Goal: Task Accomplishment & Management: Complete application form

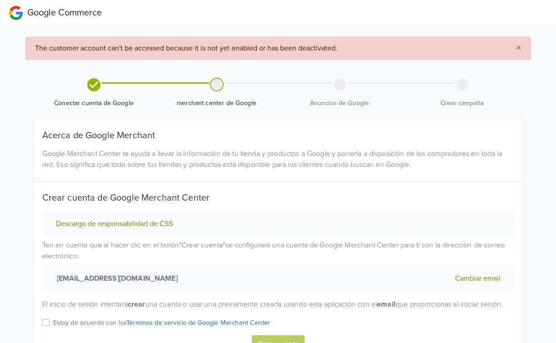
scroll to position [60, 0]
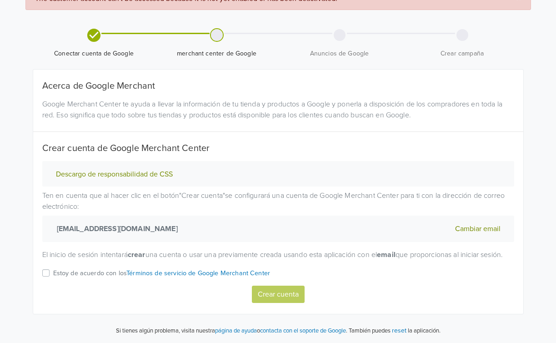
click at [53, 273] on label "Estoy de acuerdo con los Términos de servicio de Google Merchant Center" at bounding box center [161, 276] width 217 height 18
click at [0, 0] on input "Estoy de acuerdo con los Términos de servicio de Google Merchant Center" at bounding box center [0, 0] width 0 height 0
click at [278, 296] on button "Crear cuenta" at bounding box center [278, 294] width 53 height 17
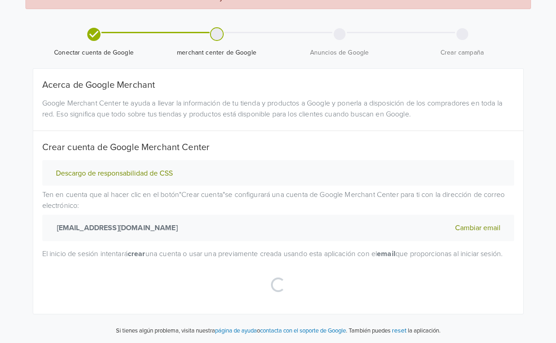
select select "cl"
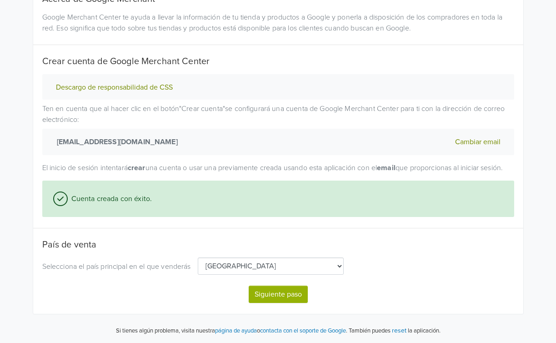
scroll to position [147, 0]
click at [268, 292] on button "Siguiente paso" at bounding box center [278, 294] width 59 height 17
select select "cl"
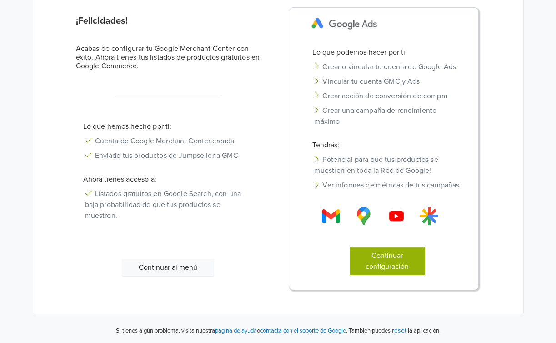
scroll to position [107, 0]
click at [395, 259] on button "Continuar configuración" at bounding box center [387, 261] width 75 height 28
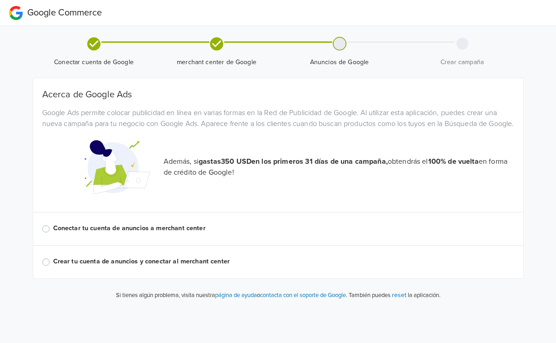
click at [128, 233] on label "Conectar tu cuenta de anuncios a merchant center" at bounding box center [283, 228] width 461 height 10
click at [0, 0] on input "Conectar tu cuenta de anuncios a merchant center" at bounding box center [0, 0] width 0 height 0
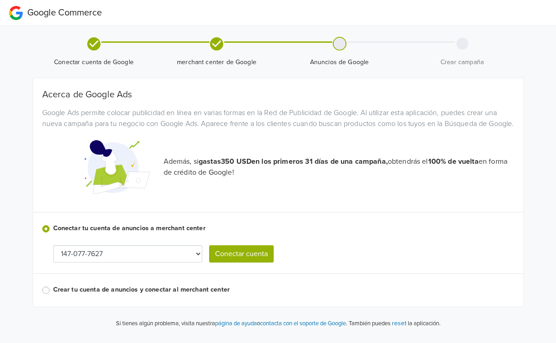
click at [174, 262] on select "147-077-7627 210-149-2862 [PHONE_NUMBER]" at bounding box center [127, 253] width 149 height 17
click at [166, 258] on select "147-077-7627 210-149-2862 [PHONE_NUMBER]" at bounding box center [127, 253] width 149 height 17
select select "2101492862"
click at [238, 262] on button "Conectar cuenta" at bounding box center [241, 253] width 65 height 17
select select "2101492862"
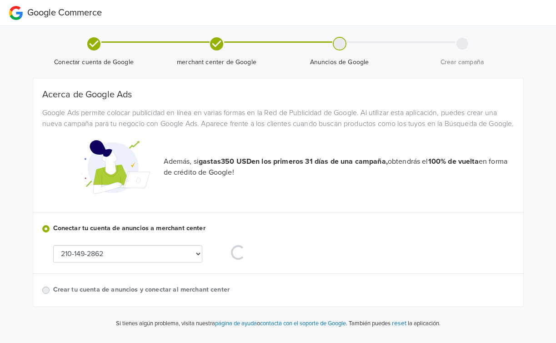
scroll to position [4, 0]
select select "2101492862"
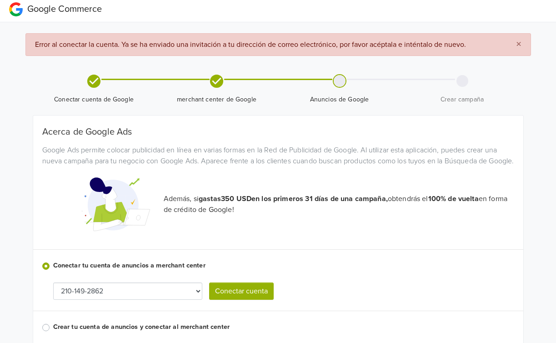
scroll to position [0, 0]
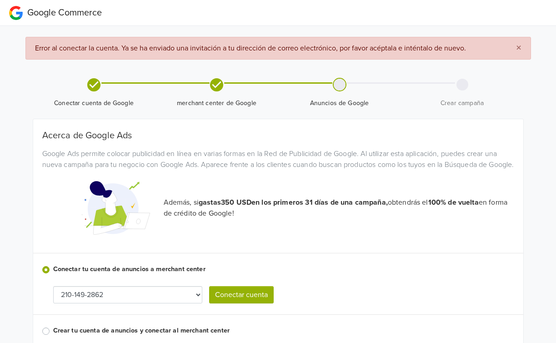
click at [516, 46] on span "×" at bounding box center [518, 47] width 5 height 13
select select "2101492862"
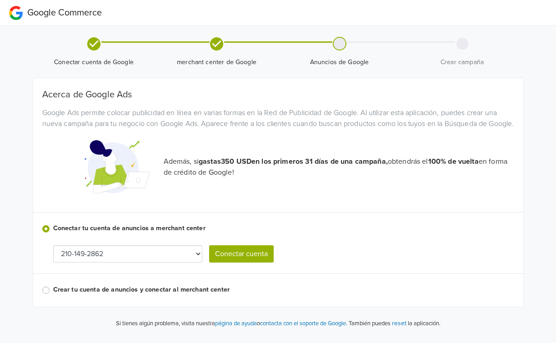
click at [224, 262] on button "Conectar cuenta" at bounding box center [241, 253] width 65 height 17
select select "2101492862"
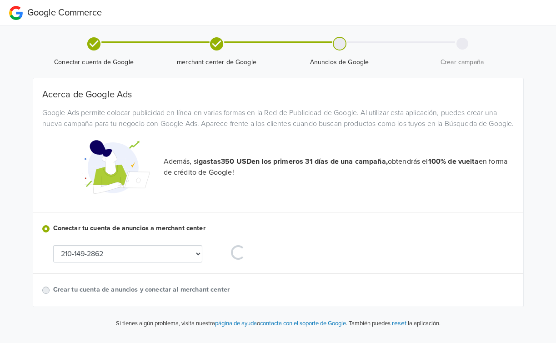
select select "2101492862"
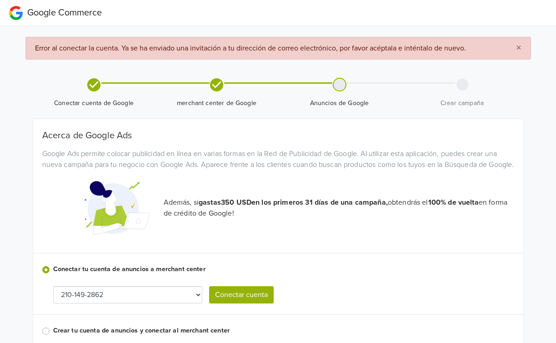
scroll to position [45, 0]
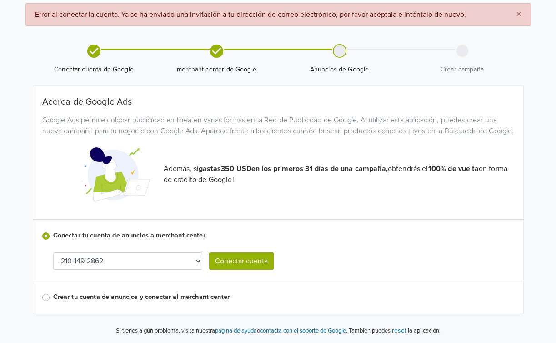
click at [175, 262] on select "147-077-7627 210-149-2862 [PHONE_NUMBER]" at bounding box center [127, 260] width 149 height 17
click at [53, 252] on select "147-077-7627 210-149-2862 [PHONE_NUMBER]" at bounding box center [127, 260] width 149 height 17
click at [140, 260] on select "147-077-7627 210-149-2862 [PHONE_NUMBER]" at bounding box center [127, 260] width 149 height 17
click at [53, 252] on select "147-077-7627 210-149-2862 [PHONE_NUMBER]" at bounding box center [127, 260] width 149 height 17
click at [165, 297] on label "Crear tu cuenta de anuncios y conectar al merchant center" at bounding box center [283, 297] width 461 height 10
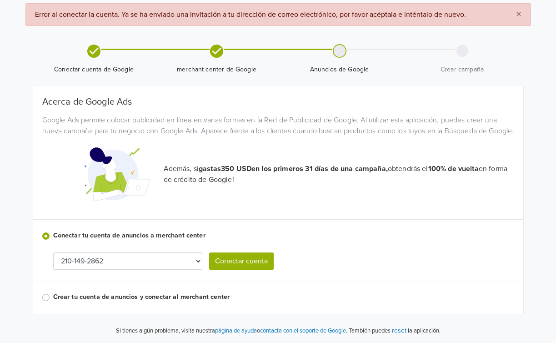
click at [0, 0] on input "Crear tu cuenta de anuncios y conectar al merchant center" at bounding box center [0, 0] width 0 height 0
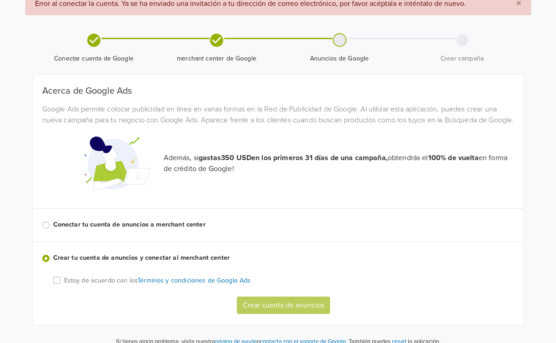
click at [153, 230] on label "Conectar tu cuenta de anuncios a merchant center" at bounding box center [283, 225] width 461 height 10
click at [0, 0] on input "Conectar tu cuenta de anuncios a merchant center" at bounding box center [0, 0] width 0 height 0
select select "2101492862"
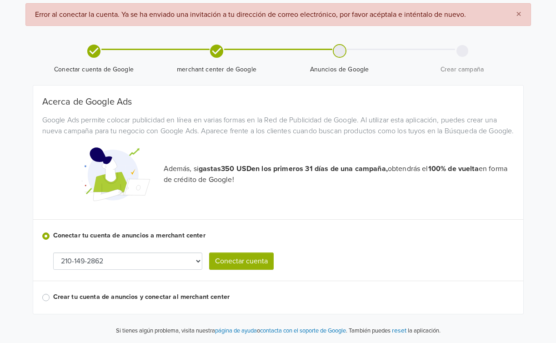
scroll to position [0, 0]
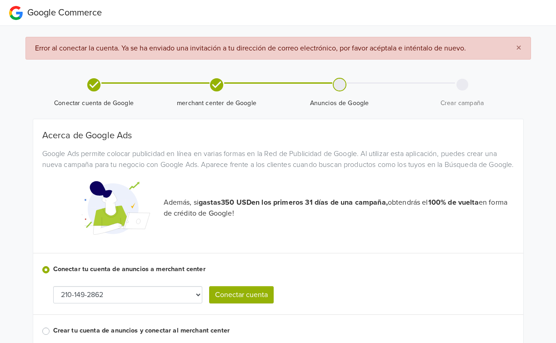
click at [238, 298] on button "Conectar cuenta" at bounding box center [241, 294] width 65 height 17
select select "2101492862"
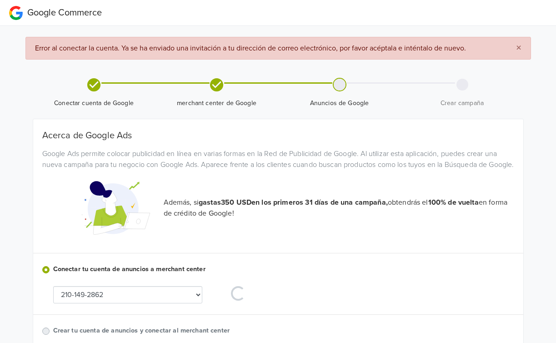
select select "2101492862"
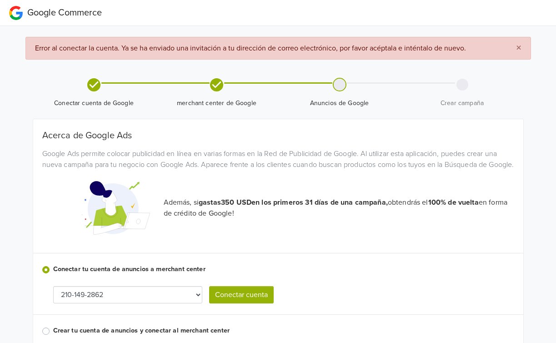
click at [518, 47] on span "×" at bounding box center [518, 47] width 5 height 13
select select "2101492862"
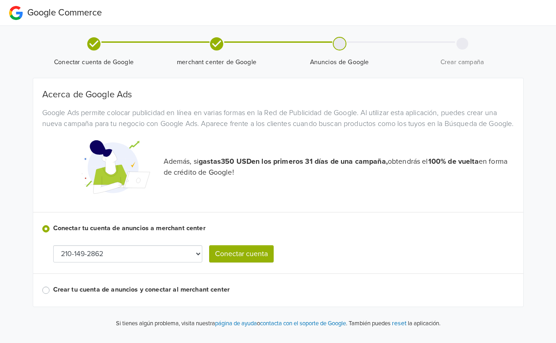
click at [35, 18] on div "Google Commerce" at bounding box center [55, 13] width 93 height 18
click at [8, 11] on nav "Google Commerce" at bounding box center [278, 13] width 556 height 26
click at [16, 13] on div "Google Commerce" at bounding box center [55, 13] width 93 height 18
click at [44, 13] on span "Google Commerce" at bounding box center [64, 12] width 75 height 11
click at [84, 14] on span "Google Commerce" at bounding box center [64, 12] width 75 height 11
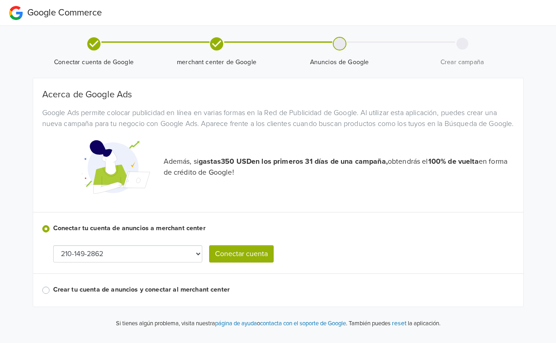
click at [227, 262] on button "Conectar cuenta" at bounding box center [241, 253] width 65 height 17
select select "2101492862"
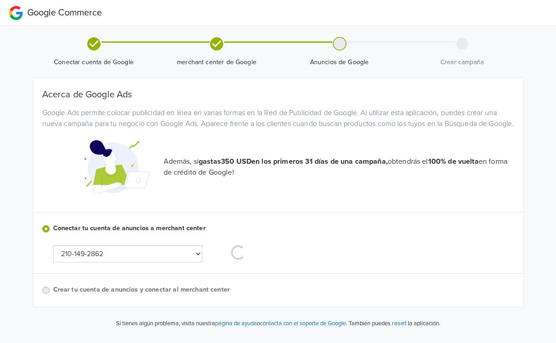
select select "2101492862"
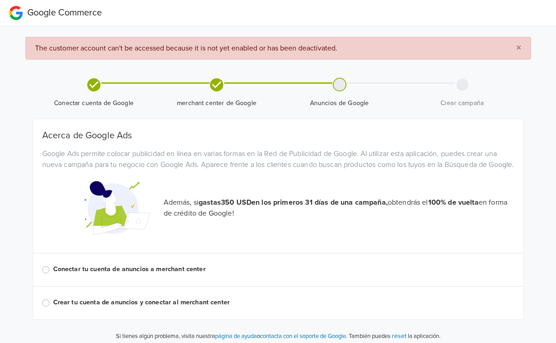
scroll to position [16, 0]
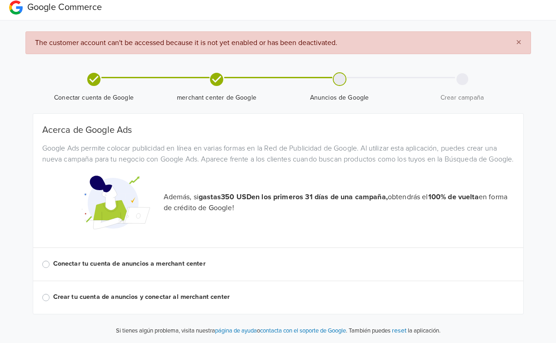
click at [108, 261] on label "Conectar tu cuenta de anuncios a merchant center" at bounding box center [283, 264] width 461 height 10
click at [0, 0] on input "Conectar tu cuenta de anuncios a merchant center" at bounding box center [0, 0] width 0 height 0
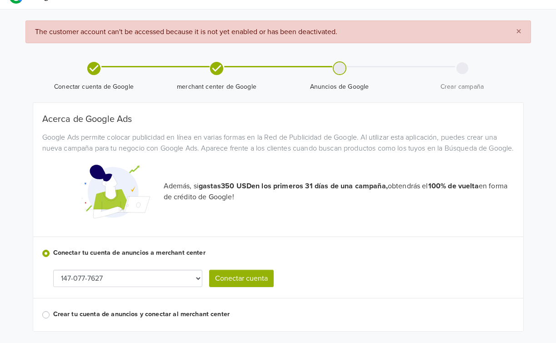
click at [130, 287] on select "147-077-7627 210-149-2862 [PHONE_NUMBER]" at bounding box center [127, 278] width 149 height 17
click at [147, 299] on div "Acerca de Google Ads Google Ads permite colocar publicidad en línea en varias f…" at bounding box center [278, 217] width 472 height 206
click at [156, 287] on select "147-077-7627 210-149-2862 [PHONE_NUMBER]" at bounding box center [127, 278] width 149 height 17
click at [216, 285] on button "Conectar cuenta" at bounding box center [241, 278] width 65 height 17
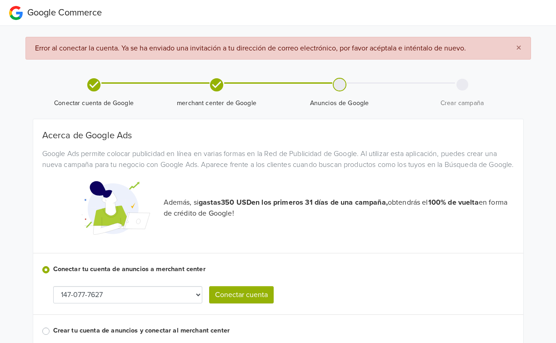
click at [162, 302] on select "147-077-7627 210-149-2862 [PHONE_NUMBER]" at bounding box center [127, 294] width 149 height 17
select select "2101492862"
click at [235, 296] on div "Acerca de Google Ads Google Ads permite colocar publicidad en línea en varias f…" at bounding box center [278, 233] width 472 height 206
click at [233, 303] on button "Conectar cuenta" at bounding box center [241, 294] width 65 height 17
select select "2101492862"
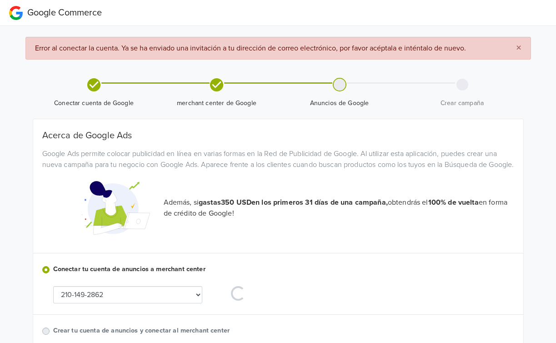
select select "2101492862"
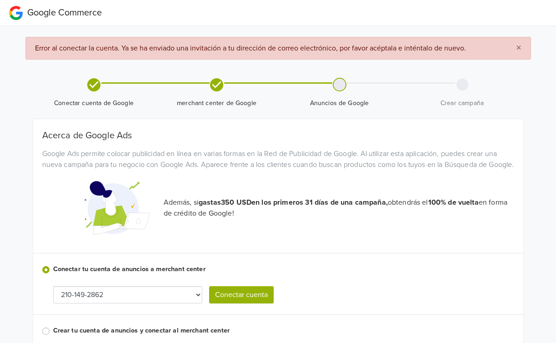
scroll to position [45, 0]
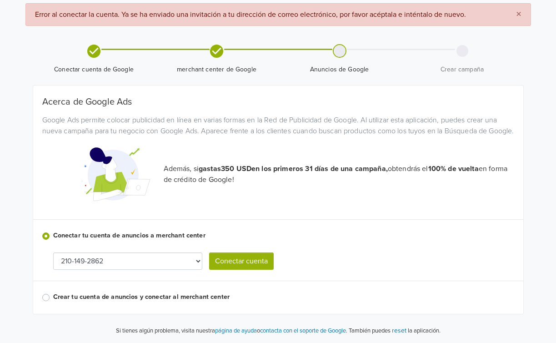
click at [181, 258] on select "147-077-7627 210-149-2862 [PHONE_NUMBER]" at bounding box center [127, 260] width 149 height 17
select select "7698193831"
click at [237, 259] on button "Conectar cuenta" at bounding box center [241, 260] width 65 height 17
select select "7698193831"
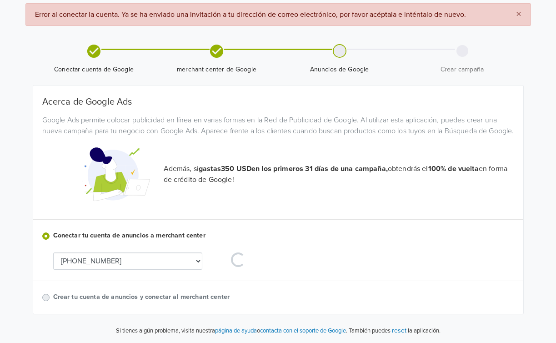
select select "7698193831"
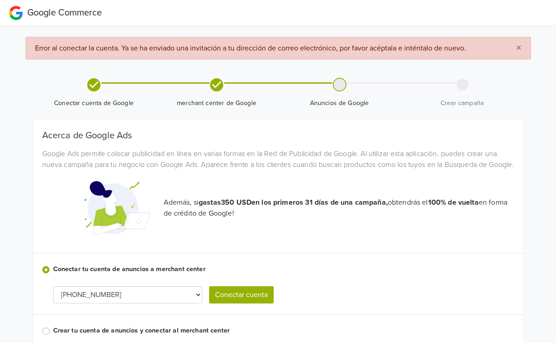
click at [162, 299] on select "147-077-7627 210-149-2862 [PHONE_NUMBER]" at bounding box center [127, 294] width 149 height 17
select select "2101492862"
click at [216, 303] on button "Conectar cuenta" at bounding box center [241, 294] width 65 height 17
select select "2101492862"
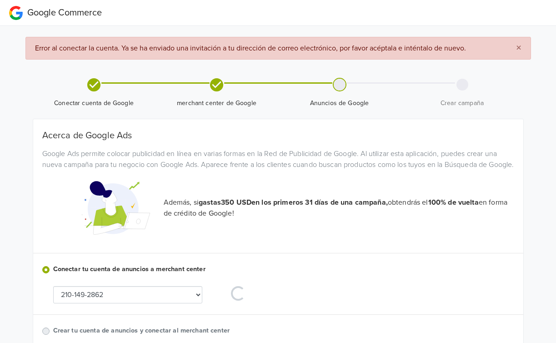
select select "2101492862"
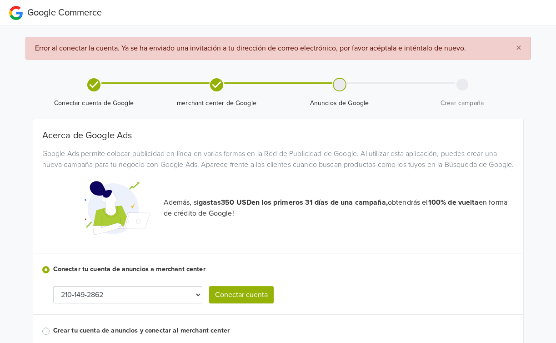
scroll to position [45, 0]
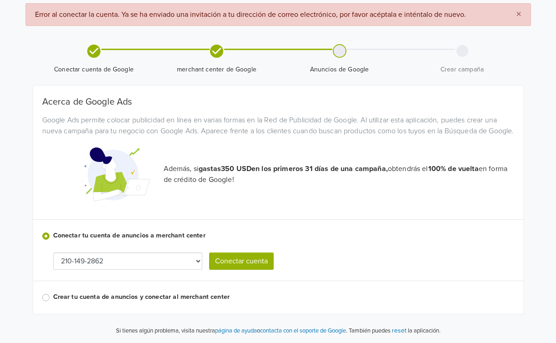
click at [184, 298] on label "Crear tu cuenta de anuncios y conectar al merchant center" at bounding box center [283, 297] width 461 height 10
click at [0, 0] on input "Crear tu cuenta de anuncios y conectar al merchant center" at bounding box center [0, 0] width 0 height 0
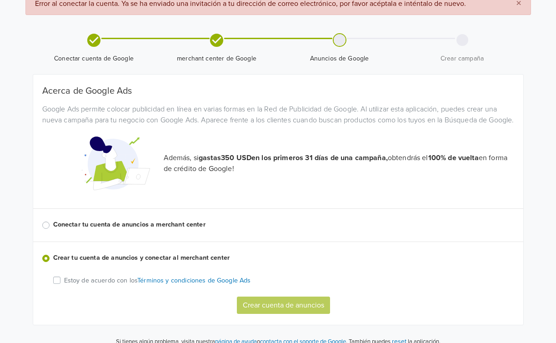
click at [59, 286] on div "Estoy de acuerdo con los Términos y condiciones de Google Ads" at bounding box center [283, 280] width 461 height 11
click at [64, 285] on label "Estoy de acuerdo con los Términos y condiciones de Google Ads" at bounding box center [157, 280] width 187 height 10
click at [0, 0] on input "Estoy de acuerdo con los Términos y condiciones de Google Ads" at bounding box center [0, 0] width 0 height 0
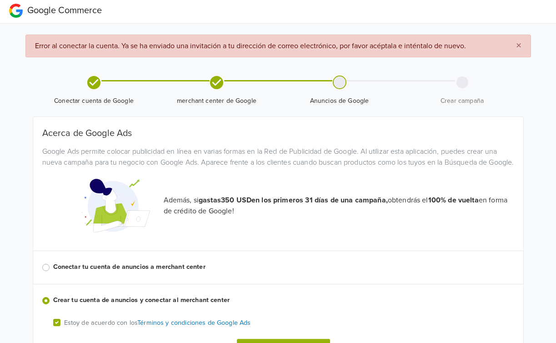
scroll to position [0, 0]
